Goal: Ask a question: Seek information or help from site administrators or community

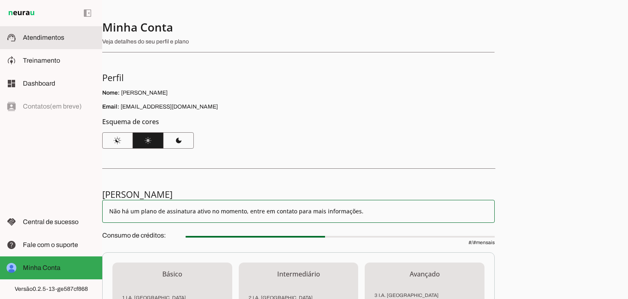
click at [52, 37] on span "Atendimentos" at bounding box center [43, 37] width 41 height 7
click at [54, 37] on span "Atendimentos" at bounding box center [43, 37] width 41 height 7
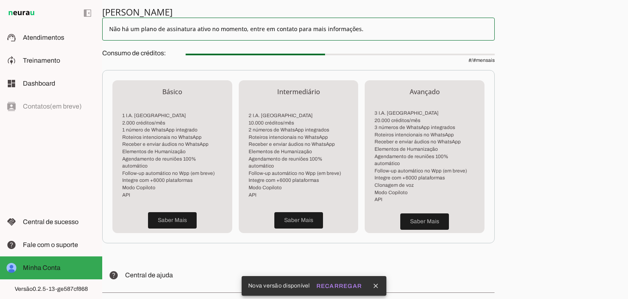
scroll to position [230, 0]
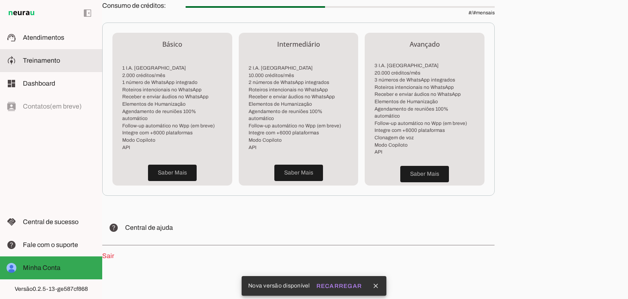
click at [54, 55] on md-item "model_training Treinamento Treinamento" at bounding box center [51, 60] width 102 height 23
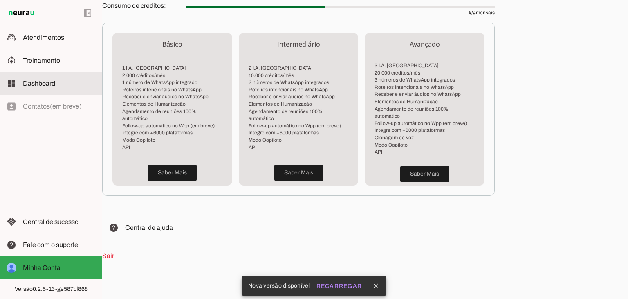
click at [50, 83] on span "Dashboard" at bounding box center [39, 83] width 32 height 7
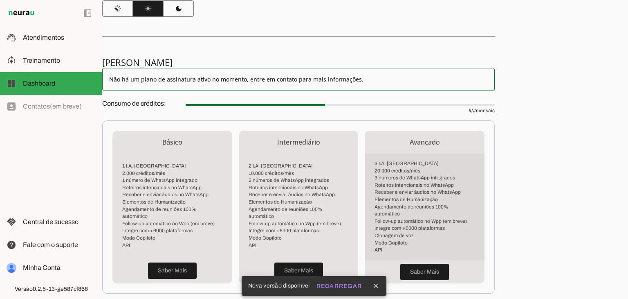
scroll to position [230, 0]
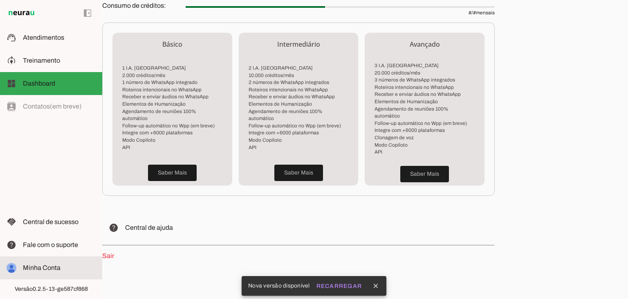
click at [61, 266] on slot at bounding box center [59, 268] width 73 height 10
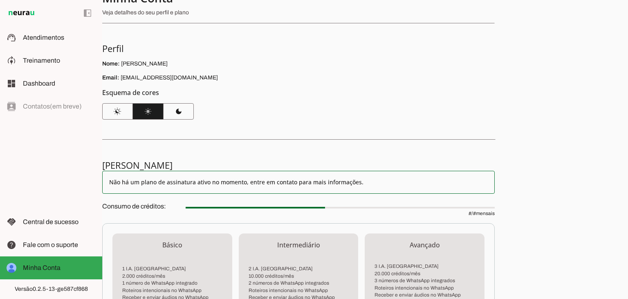
scroll to position [25, 0]
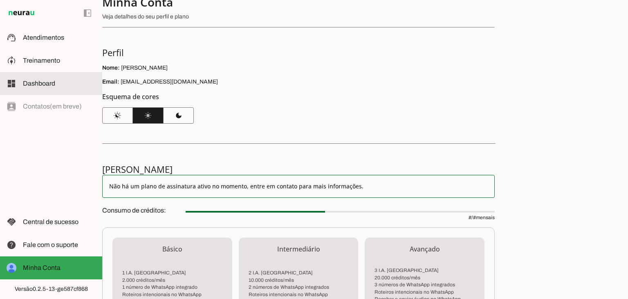
click at [36, 86] on span "Dashboard" at bounding box center [39, 83] width 32 height 7
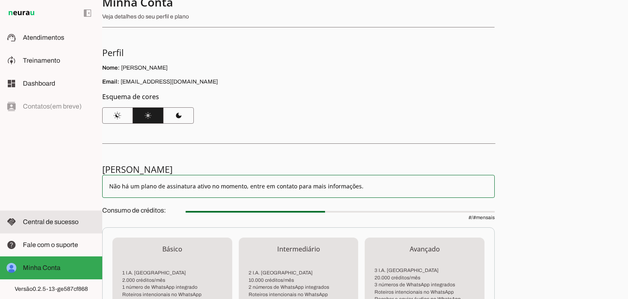
click at [36, 225] on span "Central de sucesso" at bounding box center [51, 221] width 56 height 7
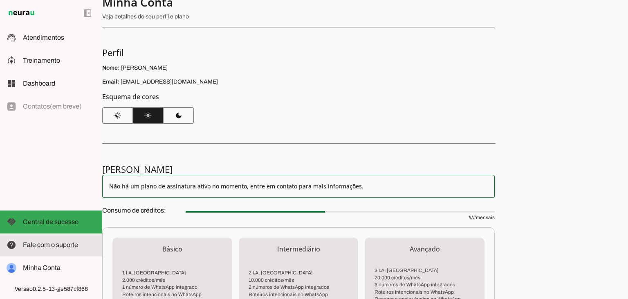
click at [40, 246] on span "Fale com o suporte" at bounding box center [50, 244] width 55 height 7
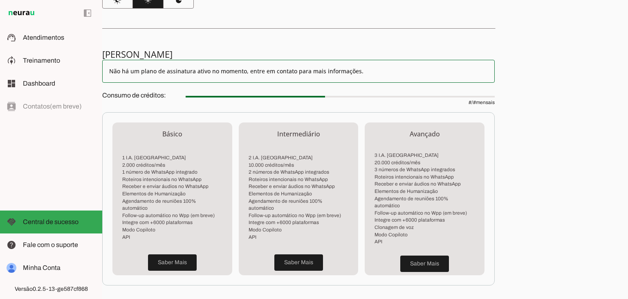
scroll to position [230, 0]
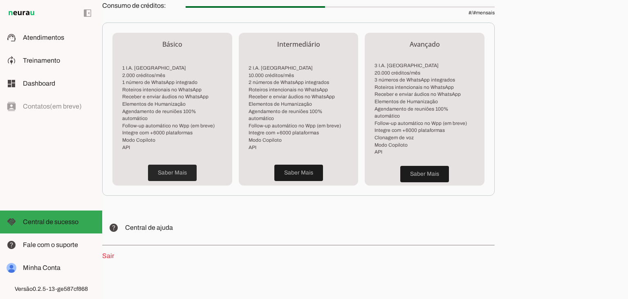
click at [170, 168] on span at bounding box center [172, 173] width 49 height 20
